Goal: Information Seeking & Learning: Check status

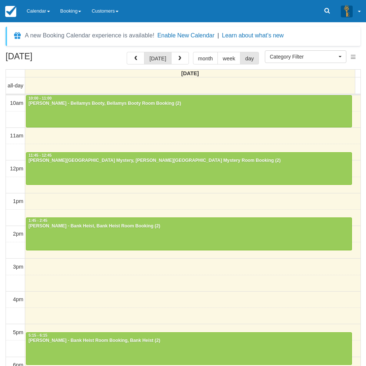
select select
click at [41, 9] on link "Calendar" at bounding box center [39, 11] width 34 height 22
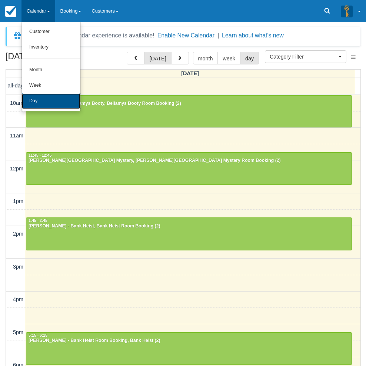
click at [49, 101] on link "Day" at bounding box center [51, 101] width 59 height 16
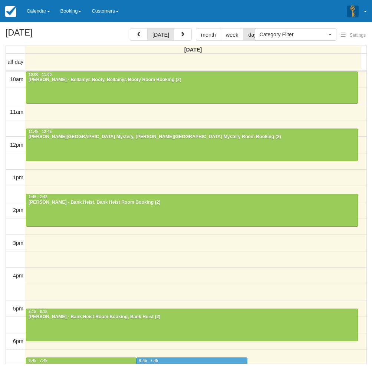
select select
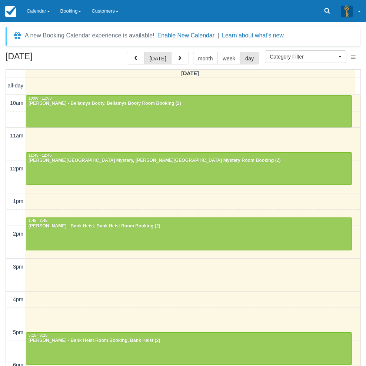
click at [133, 281] on div "10am 11am 12pm 1pm 2pm 3pm 4pm 5pm 6pm 7pm 8pm 9pm 10pm 10:00 - 11:00 [PERSON_N…" at bounding box center [183, 299] width 355 height 409
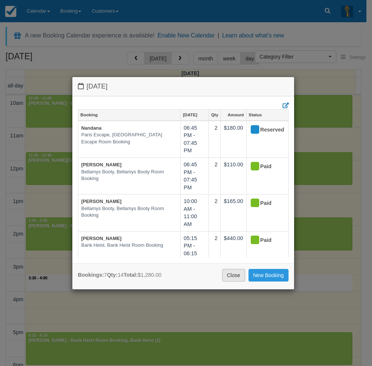
click at [238, 271] on link "Close" at bounding box center [233, 275] width 23 height 13
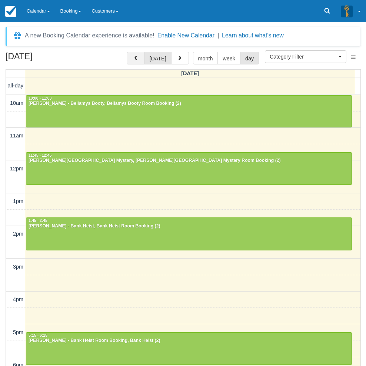
click at [137, 55] on button "button" at bounding box center [136, 58] width 18 height 13
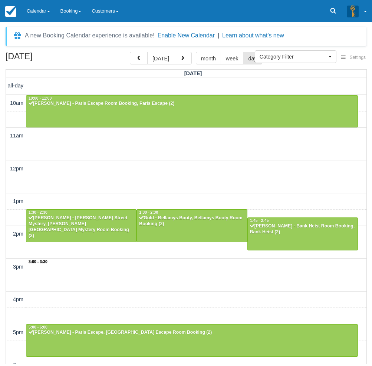
click at [172, 267] on div "10am 11am 12pm 1pm 2pm 3pm 4pm 5pm 6pm 7pm 8pm 9pm 10pm 3:00 - 3:30 10:00 - 11:…" at bounding box center [186, 299] width 360 height 409
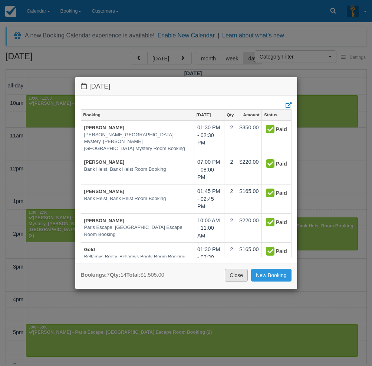
click at [235, 275] on link "Close" at bounding box center [236, 275] width 23 height 13
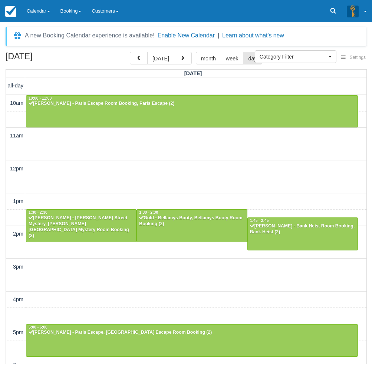
scroll to position [140, 0]
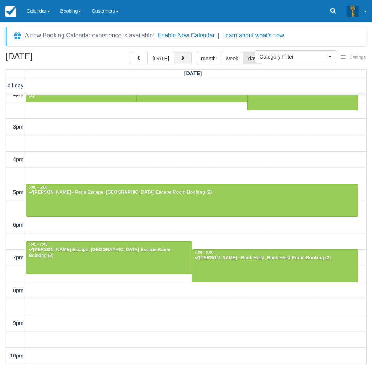
click at [183, 62] on button "button" at bounding box center [183, 58] width 18 height 13
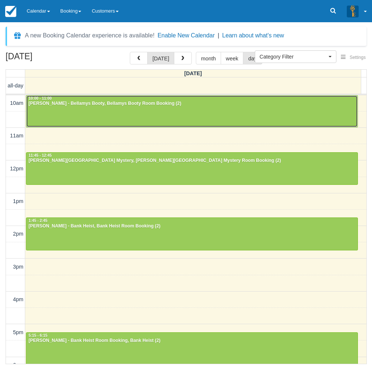
click at [78, 107] on div "[PERSON_NAME] - Bellamys Booty, Bellamys Booty Room Booking (2)" at bounding box center [191, 104] width 327 height 6
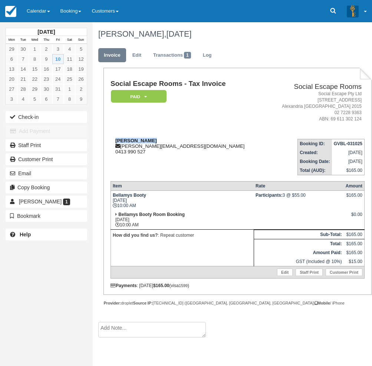
drag, startPoint x: 150, startPoint y: 140, endPoint x: 115, endPoint y: 138, distance: 35.3
click at [115, 138] on div "[PERSON_NAME] [PERSON_NAME][EMAIL_ADDRESS][DOMAIN_NAME] 0413 990 527" at bounding box center [187, 146] width 155 height 17
copy strong "[PERSON_NAME]"
click at [10, 297] on div "October 2025 Mon Tue Wed Thu Fri Sat Sun 29 30 1 2 3 4 5 6 7 8 9 10 11 12 13 14…" at bounding box center [46, 183] width 93 height 366
click at [146, 141] on div "Irene Sirigos isirigos@outlook.com.au 0413 990 527" at bounding box center [187, 146] width 155 height 17
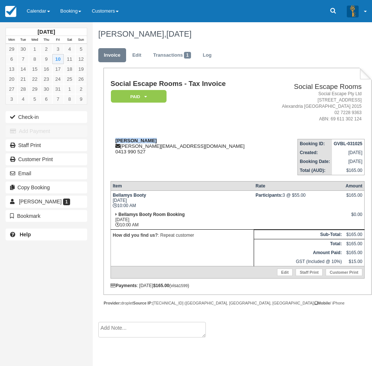
drag, startPoint x: 149, startPoint y: 141, endPoint x: 115, endPoint y: 141, distance: 33.7
click at [115, 141] on div "Irene Sirigos isirigos@outlook.com.au 0413 990 527" at bounding box center [187, 146] width 155 height 17
copy strong "[PERSON_NAME]"
click at [11, 323] on div "October 2025 Mon Tue Wed Thu Fri Sat Sun 29 30 1 2 3 4 5 6 7 8 9 10 11 12 13 14…" at bounding box center [46, 183] width 93 height 366
